Goal: Transaction & Acquisition: Book appointment/travel/reservation

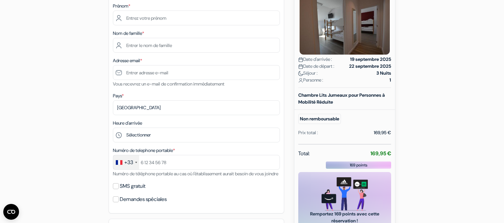
scroll to position [69, 0]
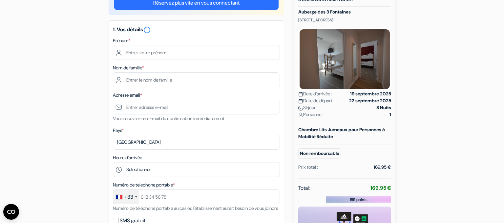
click at [347, 74] on img at bounding box center [344, 59] width 93 height 62
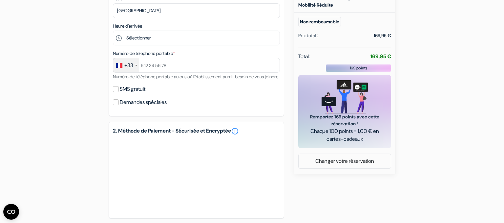
scroll to position [155, 0]
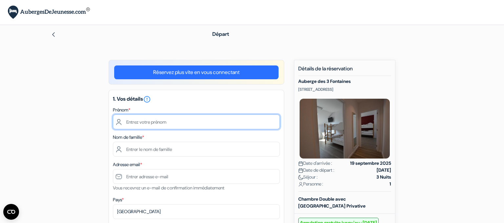
click at [191, 122] on input "text" at bounding box center [196, 121] width 167 height 15
type input "Michèle"
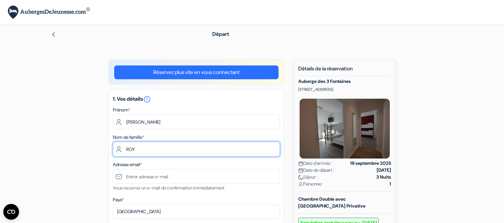
type input "ROY"
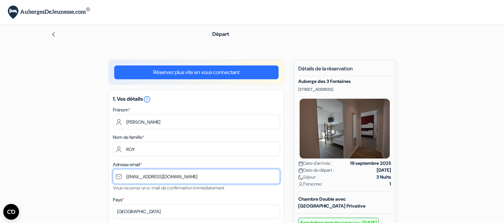
type input "[EMAIL_ADDRESS][DOMAIN_NAME]"
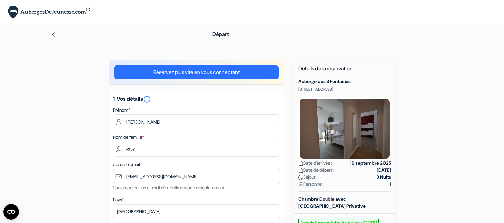
scroll to position [127, 0]
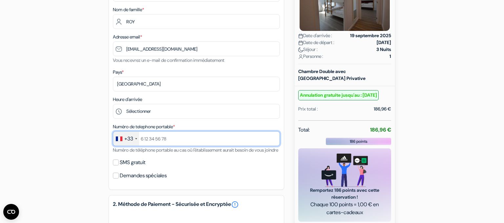
click at [173, 141] on input "text" at bounding box center [196, 138] width 167 height 15
type input "0617390454"
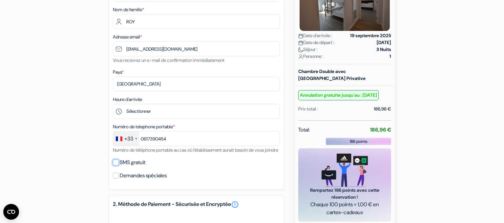
click at [115, 165] on input "SMS gratuit" at bounding box center [116, 162] width 6 height 6
checkbox input "true"
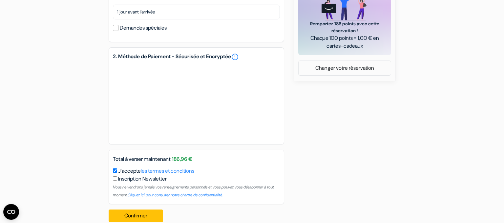
scroll to position [312, 0]
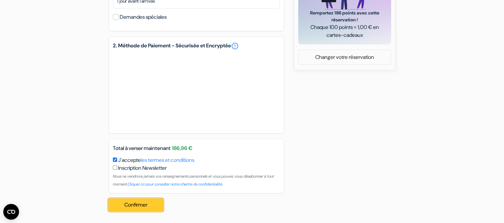
click at [138, 205] on button "Confirmer Loading..." at bounding box center [136, 204] width 54 height 12
